Goal: Task Accomplishment & Management: Use online tool/utility

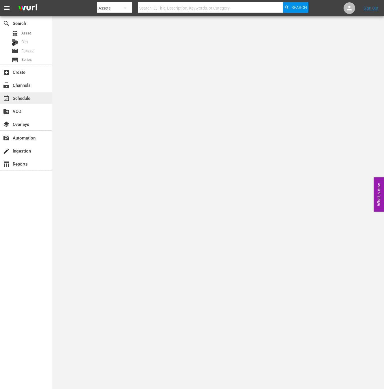
click at [34, 93] on div "event_available Schedule" at bounding box center [26, 98] width 52 height 12
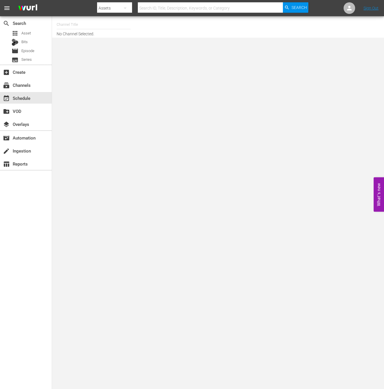
click at [79, 23] on input "text" at bounding box center [94, 25] width 74 height 14
type input "ㅜ"
type input "m"
click at [80, 25] on input "new kpop" at bounding box center [94, 25] width 74 height 14
click at [83, 85] on body "menu Search By Assets Search ID, Title, Description, Keywords, or Category Sear…" at bounding box center [192, 194] width 384 height 389
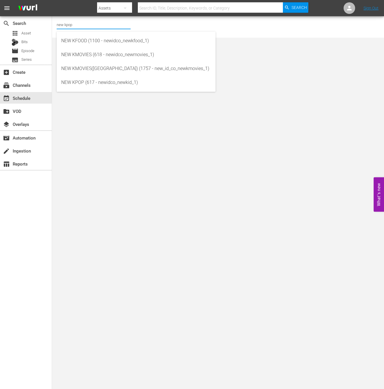
click at [87, 22] on input "new kpop" at bounding box center [94, 25] width 74 height 14
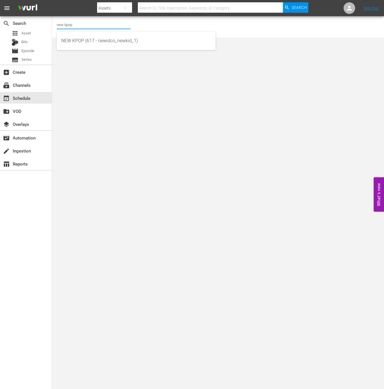
click at [90, 48] on div "NEW KPOP (617 - newidco_newkid_1)" at bounding box center [136, 41] width 159 height 19
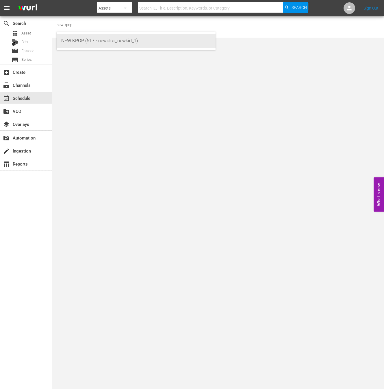
click at [89, 43] on div "NEW KPOP (617 - newidco_newkid_1)" at bounding box center [136, 41] width 150 height 14
type input "NEW KPOP (617 - newidco_newkid_1)"
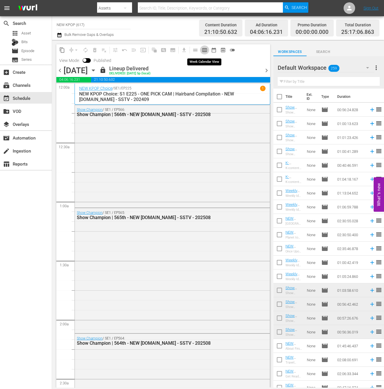
click at [204, 51] on span "calendar_view_week_outlined" at bounding box center [205, 50] width 6 height 6
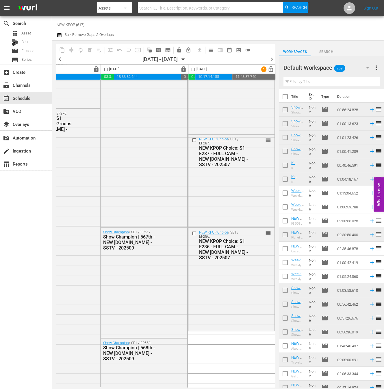
scroll to position [1161, 409]
